Goal: Task Accomplishment & Management: Manage account settings

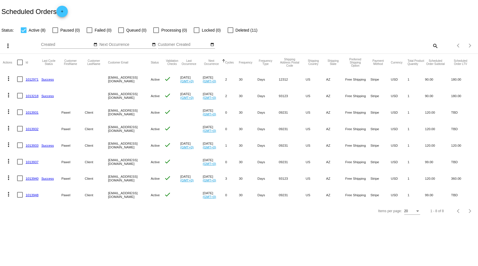
click at [8, 178] on mat-icon "more_vert" at bounding box center [8, 177] width 7 height 7
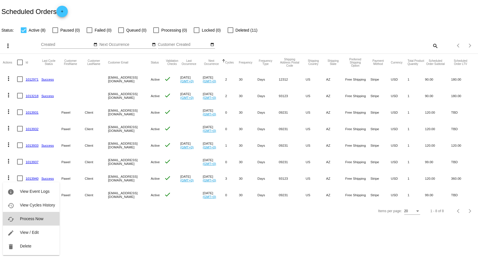
click at [23, 219] on span "Process Now" at bounding box center [31, 218] width 23 height 5
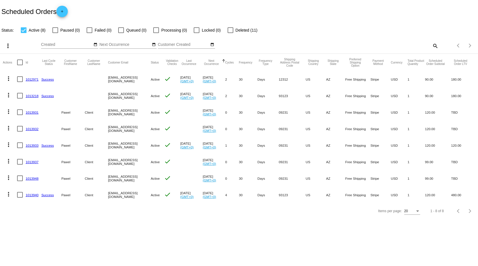
click at [30, 196] on link "1013940" at bounding box center [32, 195] width 13 height 4
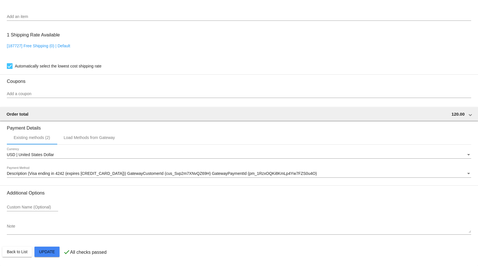
scroll to position [291, 0]
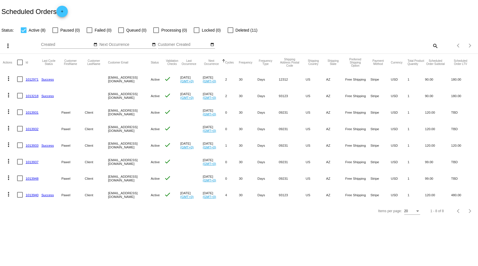
click at [10, 195] on mat-icon "more_vert" at bounding box center [8, 194] width 7 height 7
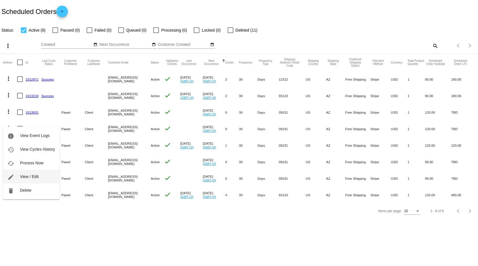
click at [27, 179] on span "View / Edit" at bounding box center [29, 176] width 19 height 5
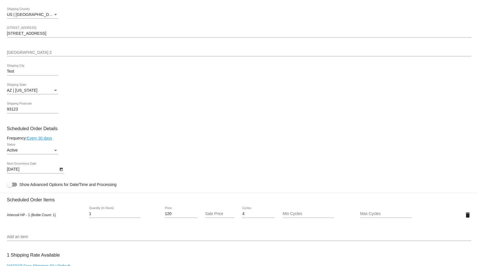
scroll to position [303, 0]
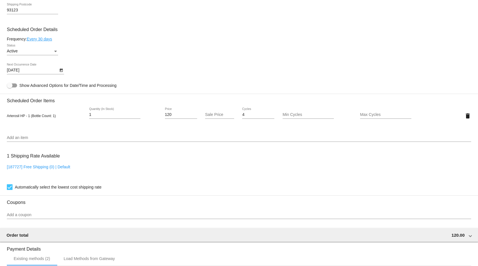
click at [200, 60] on div "Active Status" at bounding box center [239, 52] width 464 height 16
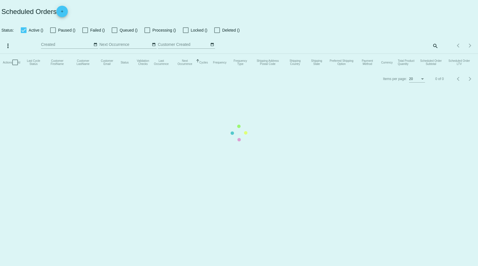
checkbox input "true"
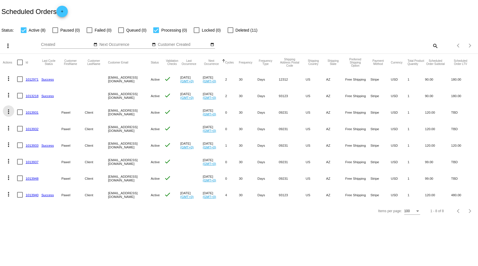
click at [3, 111] on button "more_vert" at bounding box center [8, 110] width 11 height 11
click at [21, 152] on span "Process Now" at bounding box center [31, 152] width 23 height 5
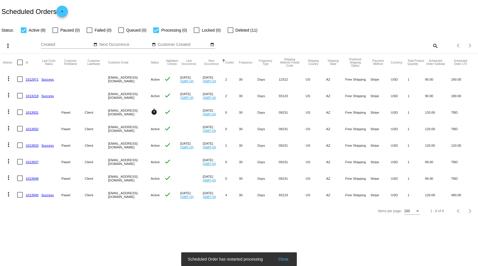
click at [30, 113] on link "1013931" at bounding box center [32, 112] width 13 height 4
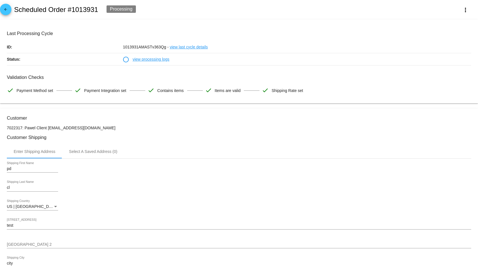
click at [149, 62] on link "view processing logs" at bounding box center [150, 59] width 37 height 12
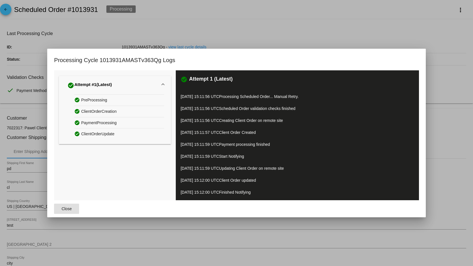
click at [104, 160] on div "check_circle Attempt #1 (Latest) check_circle PreProcessing check_circle Client…" at bounding box center [115, 135] width 122 height 130
click at [63, 206] on span "Close" at bounding box center [66, 208] width 10 height 5
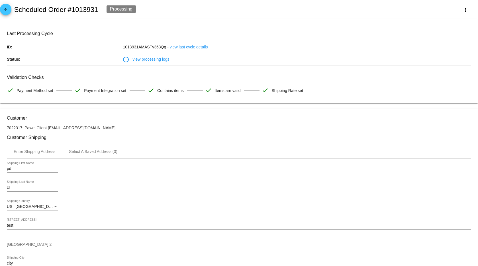
scroll to position [4, 0]
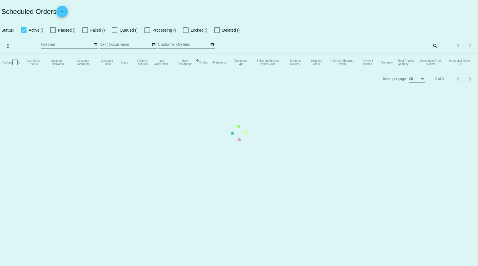
checkbox input "true"
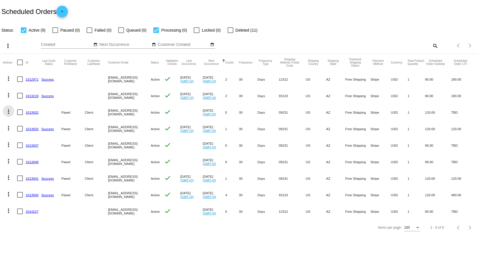
click at [11, 111] on mat-icon "more_vert" at bounding box center [8, 111] width 7 height 7
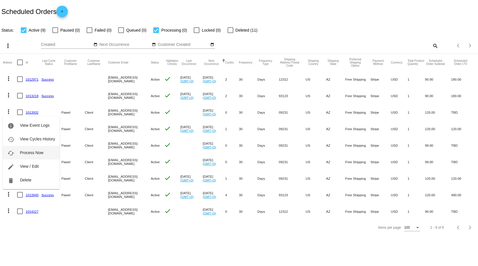
click at [20, 155] on span "Process Now" at bounding box center [31, 152] width 23 height 5
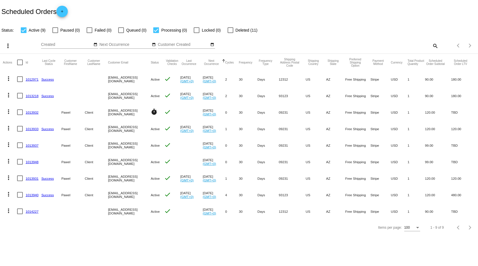
click at [35, 113] on link "1013932" at bounding box center [32, 112] width 13 height 4
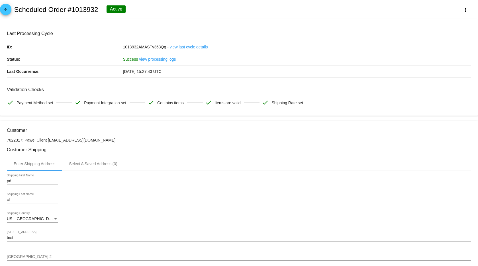
click at [188, 45] on link "view last cycle details" at bounding box center [189, 47] width 38 height 12
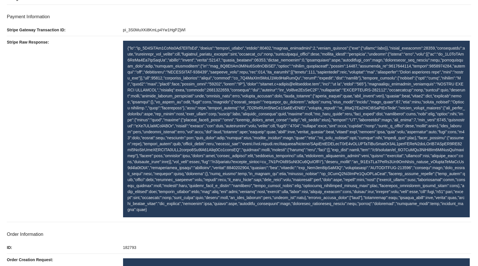
scroll to position [251, 0]
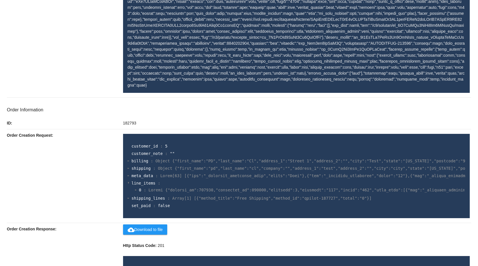
click at [187, 187] on section "0 :" at bounding box center [301, 190] width 324 height 6
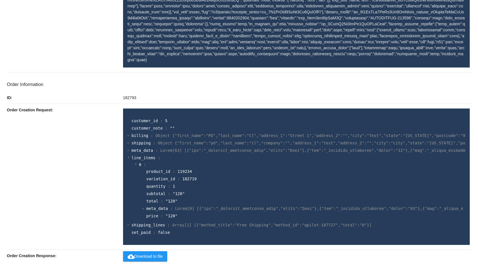
scroll to position [300, 0]
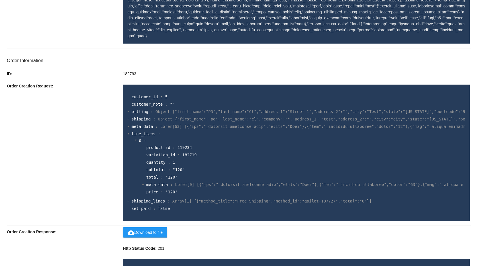
click at [136, 131] on section "line_items :" at bounding box center [297, 134] width 333 height 6
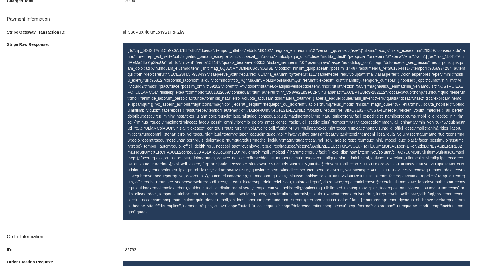
scroll to position [0, 0]
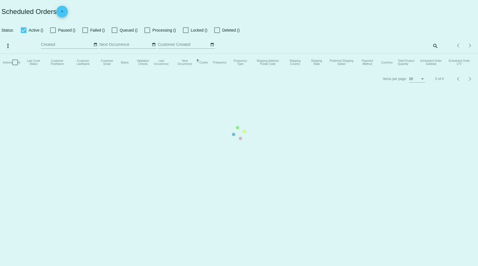
checkbox input "true"
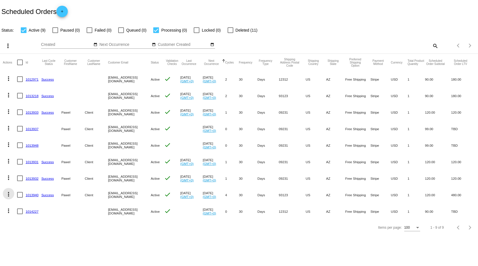
click at [7, 196] on mat-icon "more_vert" at bounding box center [8, 194] width 7 height 7
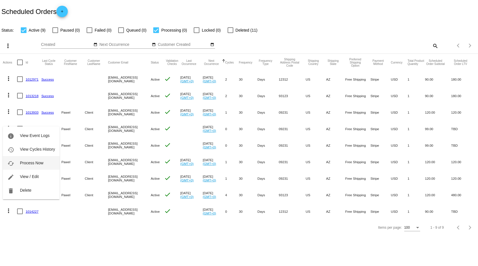
click at [30, 158] on button "cached Process Now" at bounding box center [31, 163] width 57 height 14
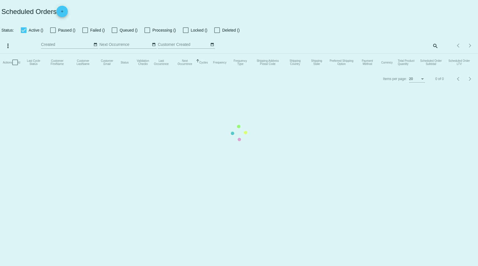
checkbox input "true"
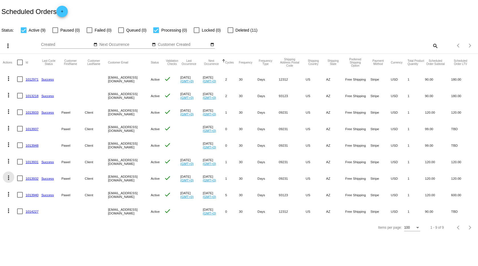
click at [10, 179] on mat-icon "more_vert" at bounding box center [8, 177] width 7 height 7
click at [19, 215] on button "cached Process Now" at bounding box center [31, 219] width 57 height 14
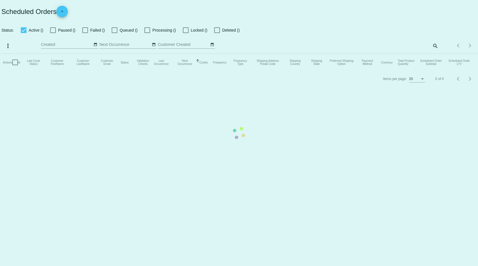
checkbox input "true"
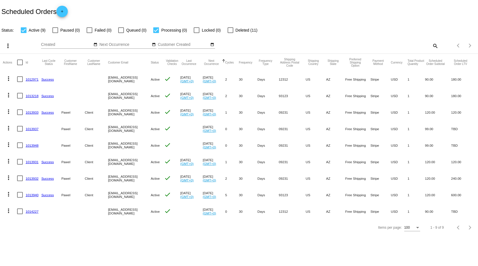
click at [9, 145] on mat-icon "more_vert" at bounding box center [8, 144] width 7 height 7
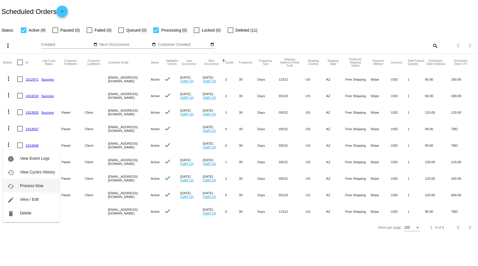
click at [29, 187] on span "Process Now" at bounding box center [31, 185] width 23 height 5
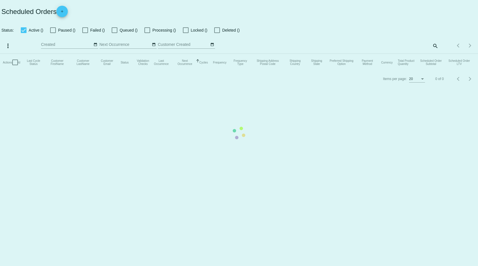
checkbox input "true"
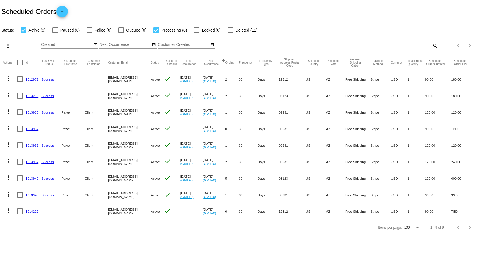
click at [5, 127] on button "more_vert" at bounding box center [8, 127] width 11 height 11
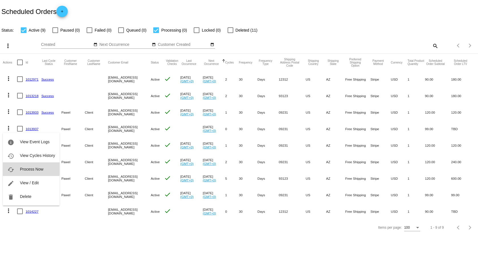
click at [26, 168] on span "Process Now" at bounding box center [31, 169] width 23 height 5
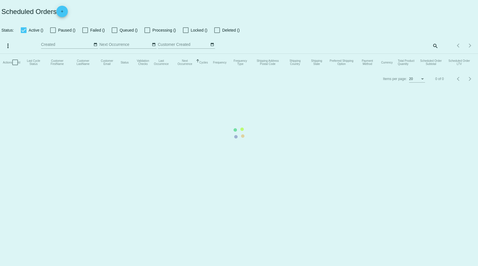
checkbox input "true"
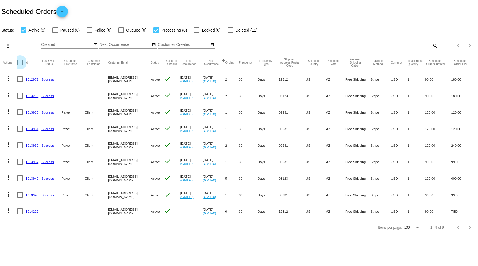
click at [19, 60] on div at bounding box center [20, 62] width 6 height 6
click at [20, 65] on input "checkbox" at bounding box center [20, 65] width 0 height 0
checkbox input "true"
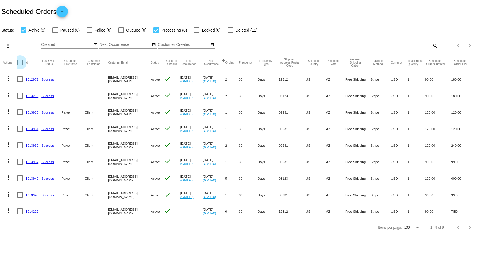
checkbox input "true"
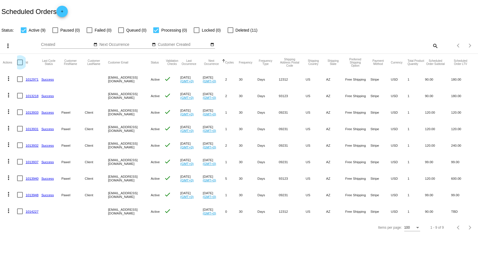
checkbox input "true"
click at [11, 42] on button "more_vert" at bounding box center [6, 45] width 11 height 11
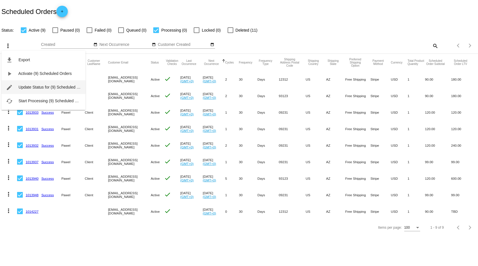
click at [23, 89] on span "Update Status for (9) Scheduled Orders" at bounding box center [53, 87] width 70 height 5
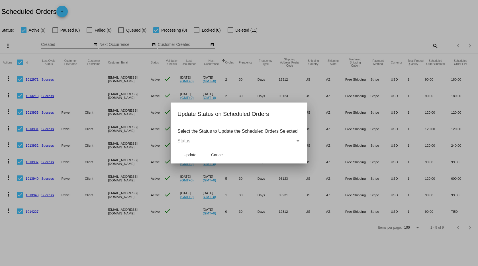
click at [190, 141] on span "Status" at bounding box center [183, 140] width 13 height 5
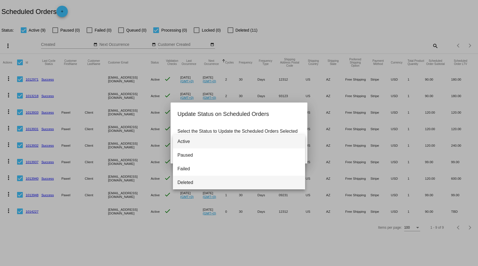
click at [191, 182] on span "Deleted" at bounding box center [238, 183] width 123 height 14
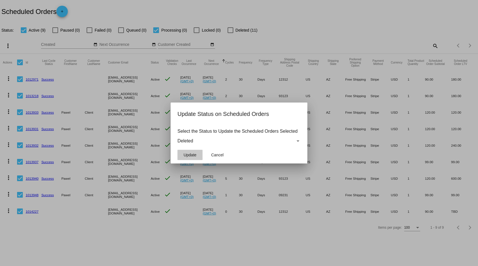
click at [192, 157] on span "Update" at bounding box center [189, 155] width 13 height 5
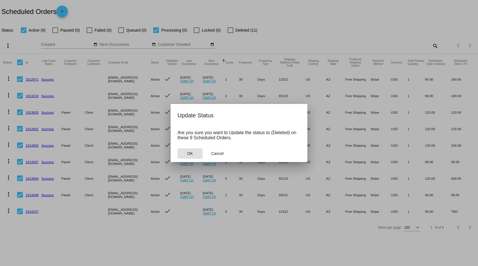
click at [187, 159] on mat-dialog-actions "OK Cancel" at bounding box center [238, 153] width 123 height 17
click at [188, 154] on span "OK" at bounding box center [190, 153] width 6 height 5
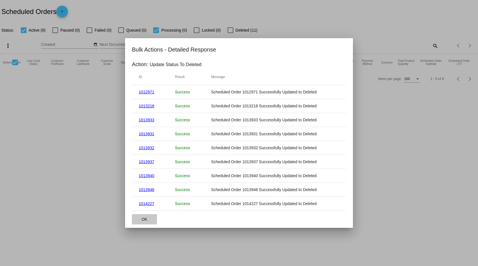
click at [143, 217] on span "OK" at bounding box center [144, 219] width 6 height 5
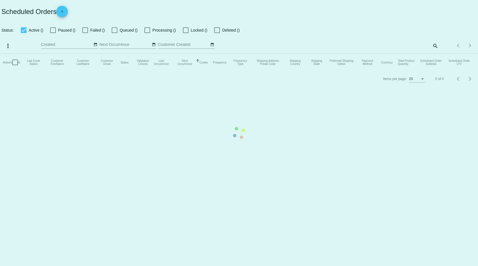
checkbox input "true"
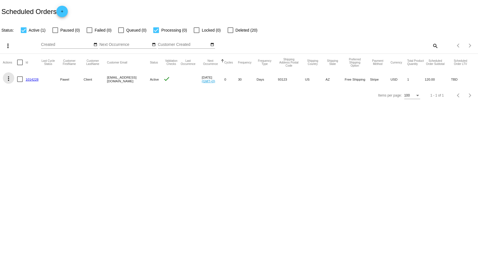
click at [9, 80] on mat-icon "more_vert" at bounding box center [8, 78] width 7 height 7
click at [20, 118] on span "Process Now" at bounding box center [31, 119] width 23 height 5
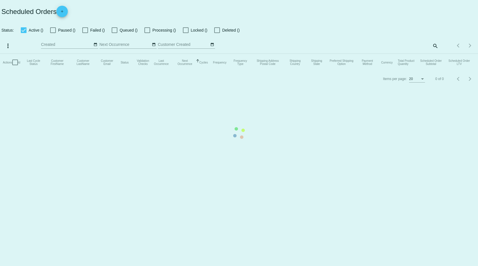
checkbox input "true"
